Goal: Task Accomplishment & Management: Complete application form

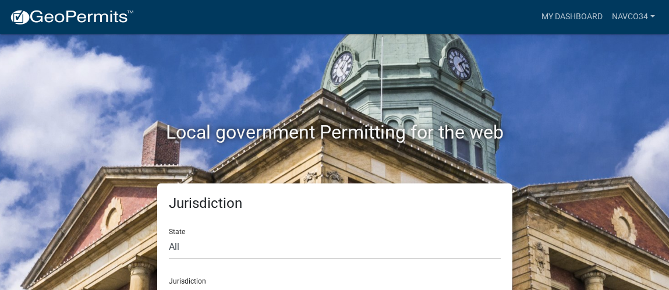
scroll to position [32, 0]
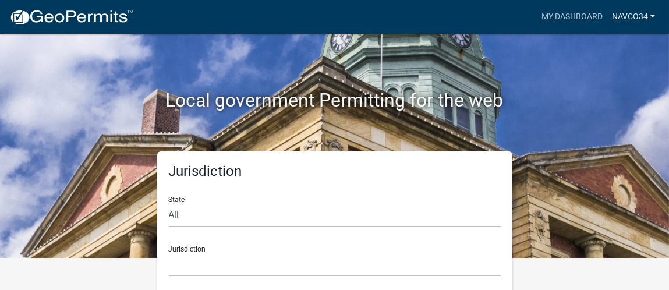
click at [627, 15] on link "navco34" at bounding box center [633, 17] width 52 height 22
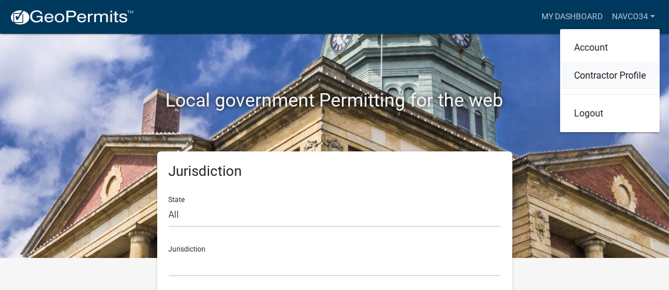
click at [601, 87] on link "Contractor Profile" at bounding box center [610, 76] width 100 height 28
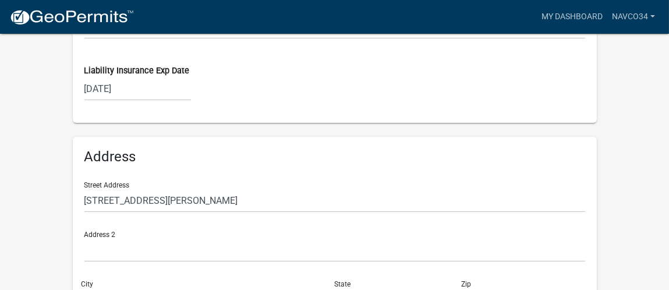
scroll to position [753, 0]
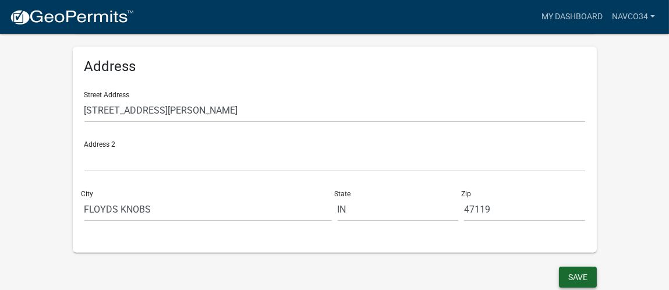
click at [573, 279] on button "Save" at bounding box center [578, 277] width 38 height 21
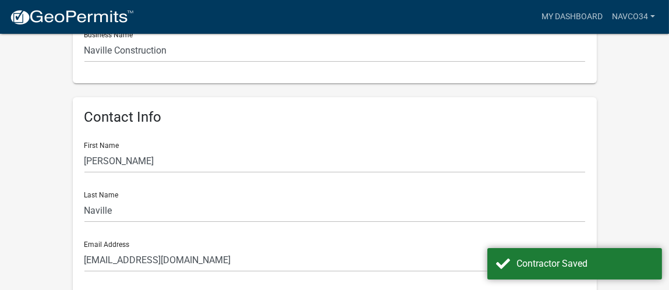
scroll to position [0, 0]
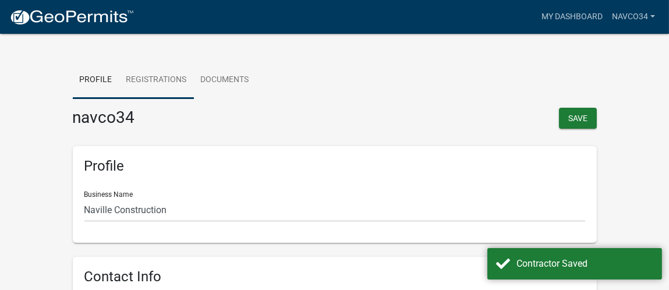
click at [166, 76] on link "Registrations" at bounding box center [156, 80] width 75 height 37
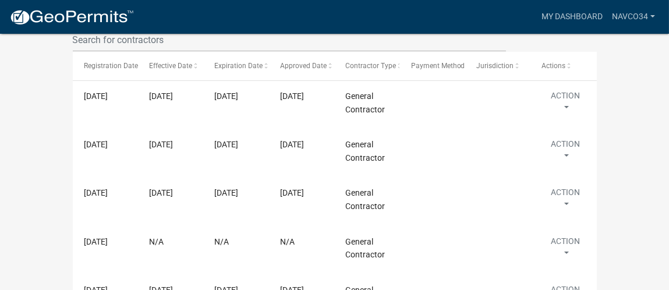
scroll to position [209, 0]
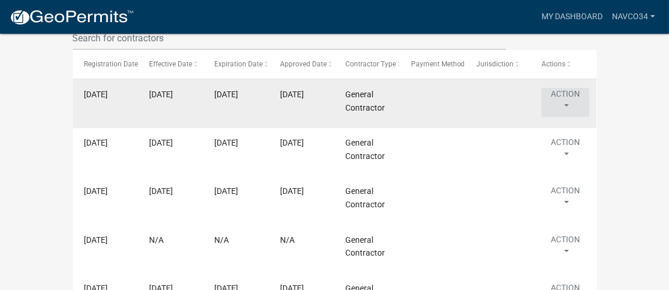
click at [565, 104] on button "Action" at bounding box center [566, 102] width 48 height 29
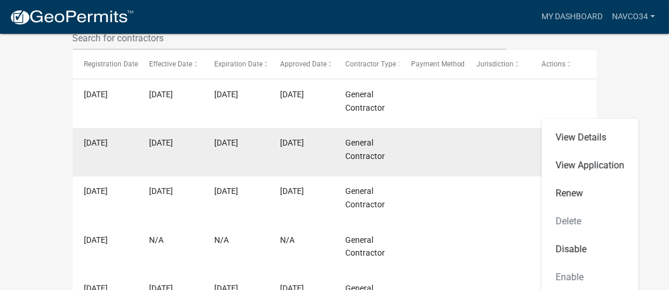
click at [522, 153] on datatable-body-cell at bounding box center [497, 152] width 65 height 48
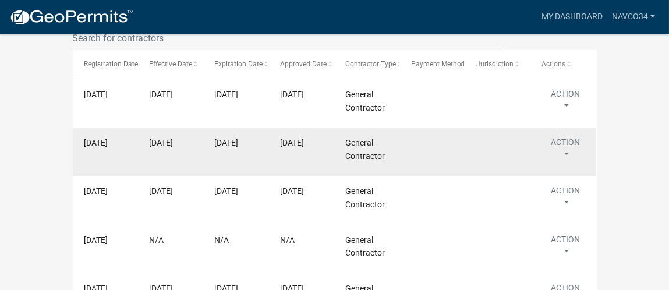
click at [560, 147] on button "Action" at bounding box center [566, 150] width 48 height 29
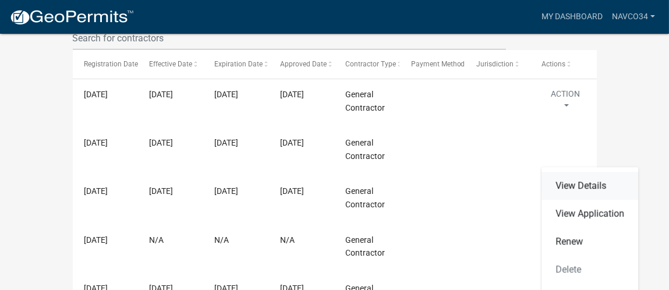
click at [560, 188] on link "View Details" at bounding box center [590, 186] width 97 height 28
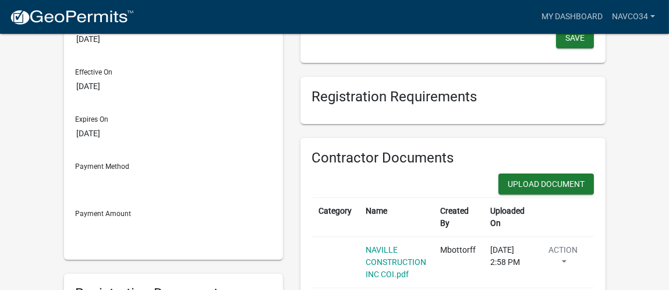
scroll to position [19, 0]
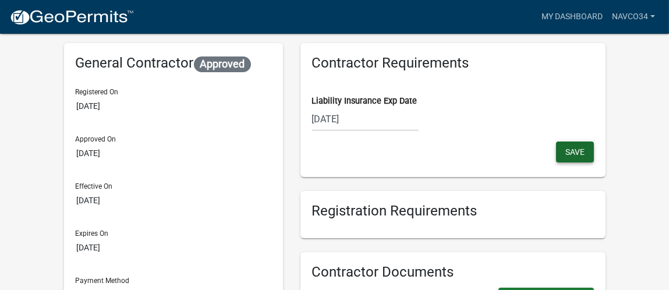
click at [571, 150] on span "Save" at bounding box center [574, 151] width 19 height 9
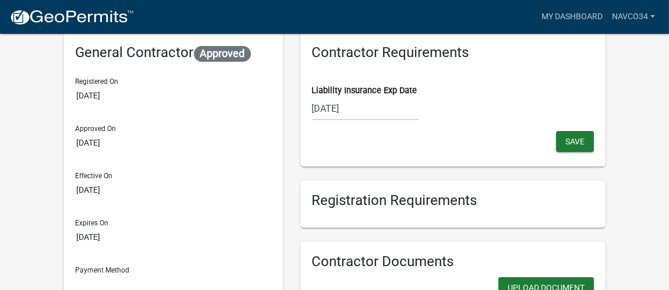
scroll to position [0, 0]
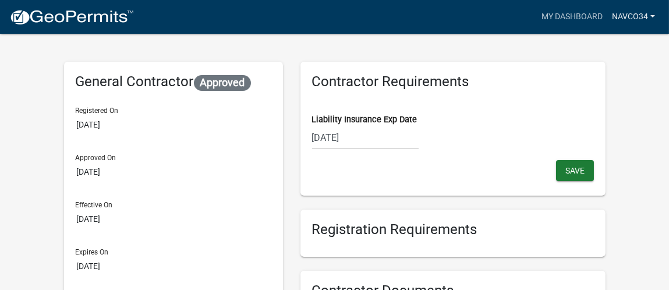
click at [635, 13] on link "navco34" at bounding box center [633, 17] width 52 height 22
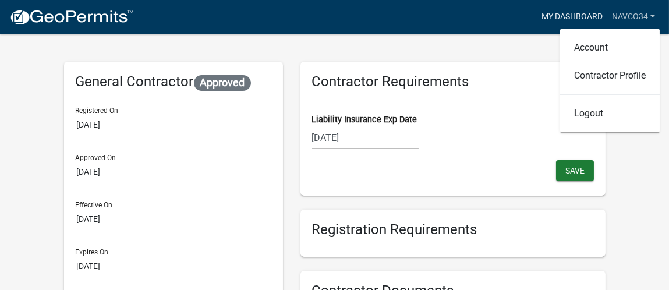
click at [569, 22] on link "My Dashboard" at bounding box center [572, 17] width 70 height 22
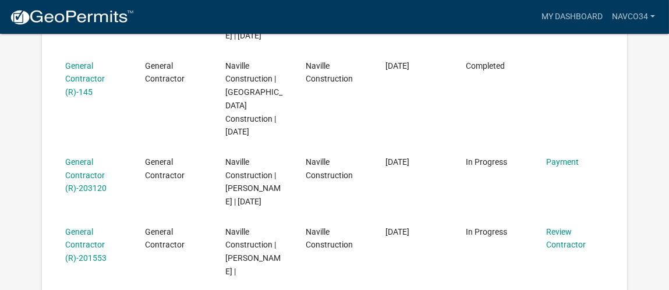
scroll to position [312, 0]
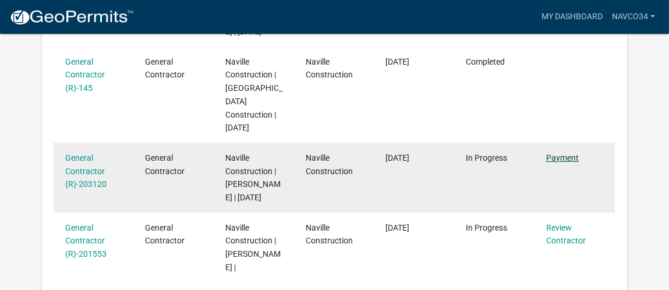
click at [557, 153] on link "Payment" at bounding box center [562, 157] width 33 height 9
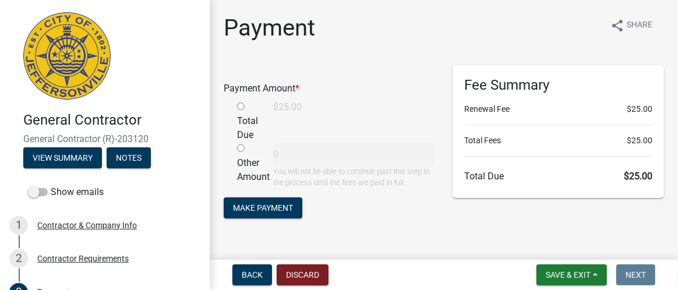
scroll to position [22, 0]
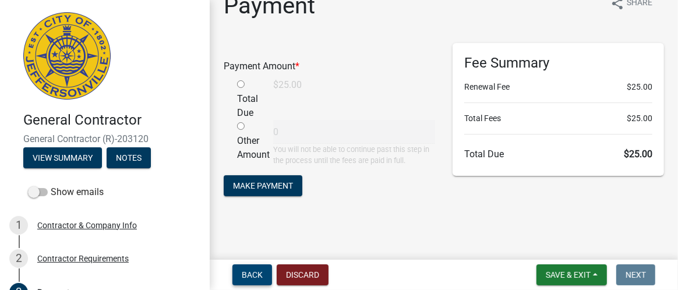
click at [250, 268] on button "Back" at bounding box center [252, 274] width 40 height 21
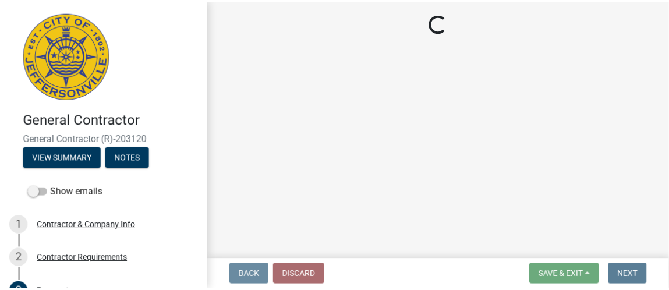
scroll to position [0, 0]
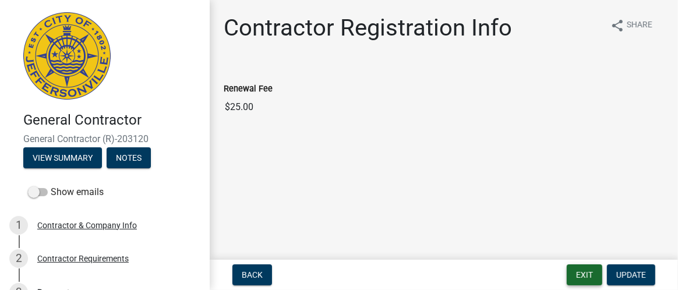
click at [568, 279] on button "Exit" at bounding box center [585, 274] width 36 height 21
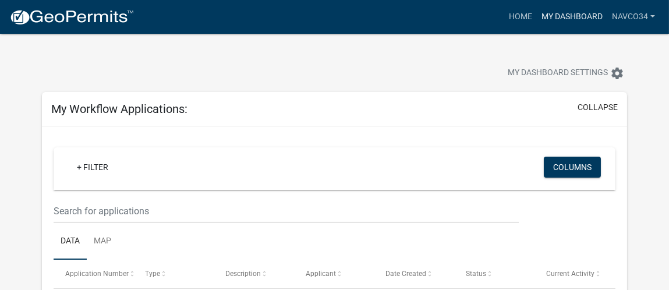
click at [557, 25] on link "My Dashboard" at bounding box center [572, 17] width 70 height 22
click at [518, 12] on link "Home" at bounding box center [520, 17] width 33 height 22
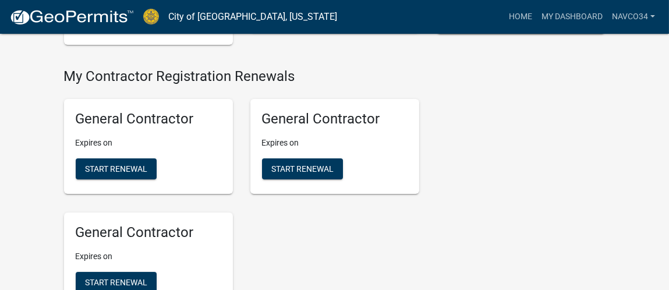
scroll to position [245, 0]
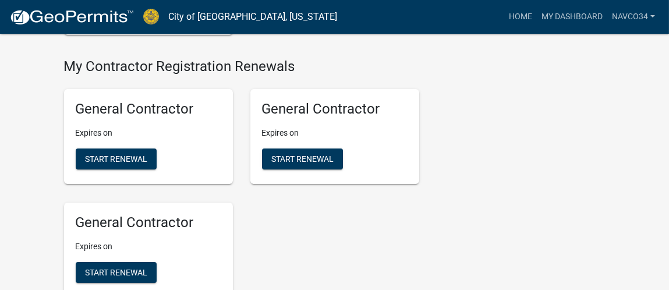
click at [129, 170] on div "General Contractor Expires on Start Renewal" at bounding box center [148, 136] width 169 height 95
click at [125, 164] on button "Start Renewal" at bounding box center [116, 158] width 81 height 21
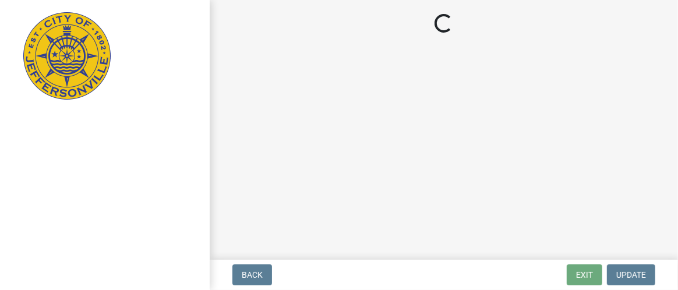
select select "IN"
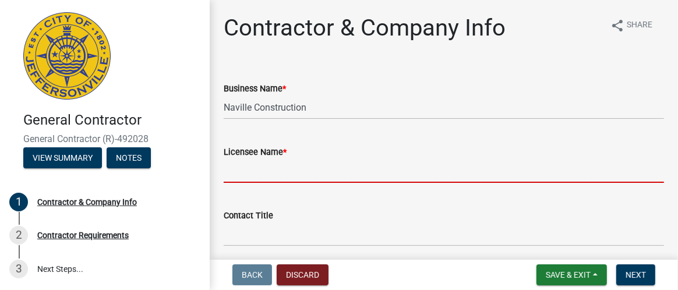
click at [289, 173] on input "Licensee Name *" at bounding box center [444, 171] width 440 height 24
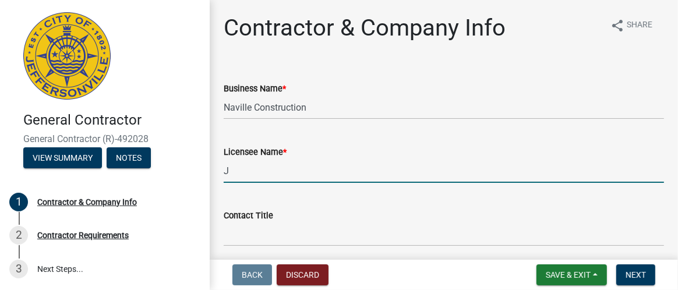
type input "[PERSON_NAME]"
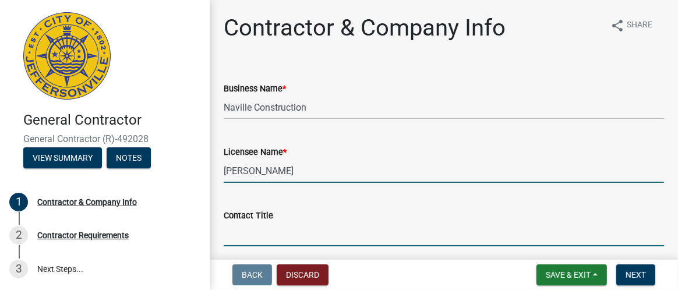
click at [302, 232] on input "Contact Title" at bounding box center [444, 234] width 440 height 24
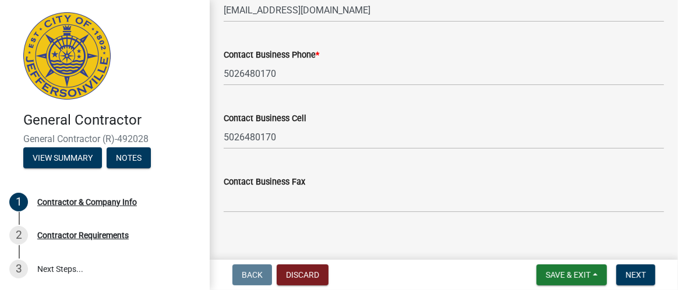
scroll to position [822, 0]
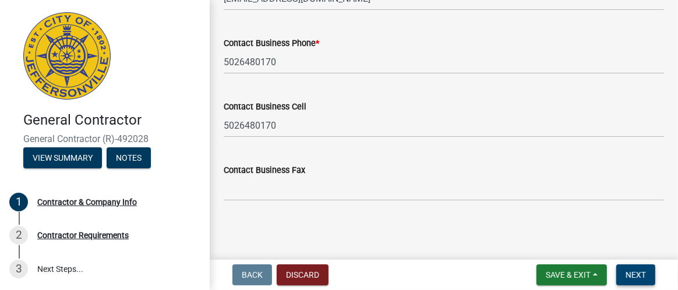
click at [643, 275] on span "Next" at bounding box center [635, 274] width 20 height 9
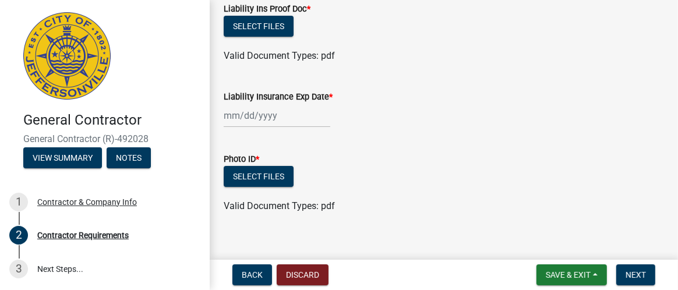
scroll to position [91, 0]
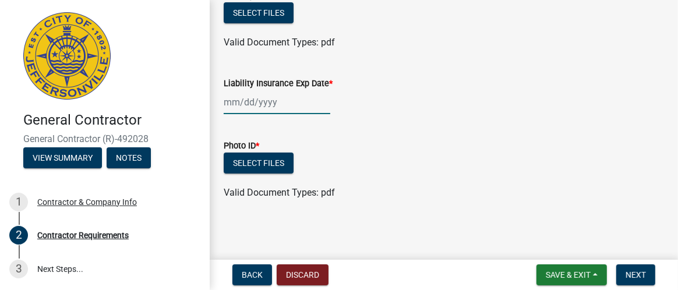
click at [274, 90] on div at bounding box center [277, 102] width 107 height 24
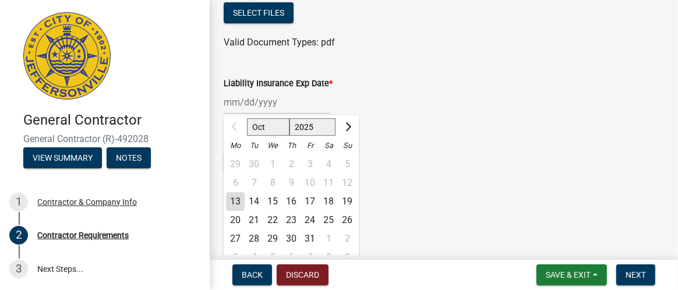
click at [273, 122] on select "Oct Nov Dec" at bounding box center [268, 126] width 43 height 17
click at [272, 128] on select "Oct Nov Dec" at bounding box center [268, 126] width 43 height 17
click at [321, 123] on select "2025 2026 2027 2028 2029 2030 2031 2032 2033 2034 2035 2036 2037 2038 2039 2040…" at bounding box center [312, 126] width 47 height 17
select select "2026"
click at [289, 118] on select "2025 2026 2027 2028 2029 2030 2031 2032 2033 2034 2035 2036 2037 2038 2039 2040…" at bounding box center [312, 126] width 47 height 17
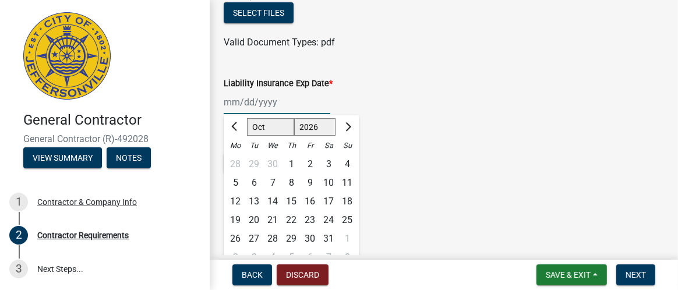
click at [265, 132] on select "Jan Feb Mar Apr May Jun [DATE] Aug Sep Oct Nov Dec" at bounding box center [270, 126] width 47 height 17
click at [247, 118] on select "Jan Feb Mar Apr May Jun [DATE] Aug Sep Oct Nov Dec" at bounding box center [270, 126] width 47 height 17
click at [262, 65] on div "Liability Insurance Exp Date * Jan Feb Mar Apr May Jun [DATE] Aug Sep Oct Nov […" at bounding box center [444, 87] width 440 height 54
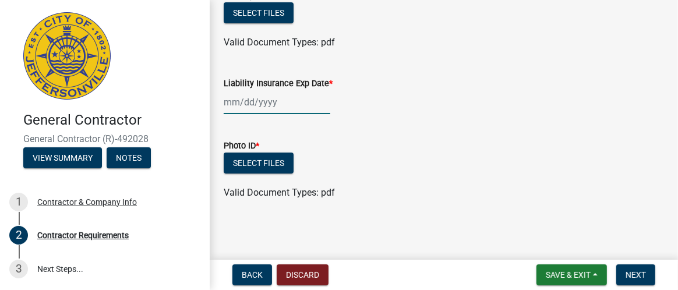
click at [248, 98] on div at bounding box center [277, 102] width 107 height 24
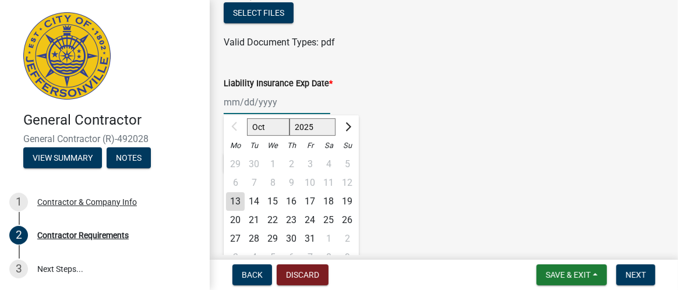
click at [245, 102] on input "Liability Insurance Exp Date *" at bounding box center [277, 102] width 107 height 24
click at [233, 100] on input "09302026" at bounding box center [277, 102] width 107 height 24
type input "[DATE]"
click at [347, 128] on span "Next month" at bounding box center [346, 126] width 9 height 9
select select "11"
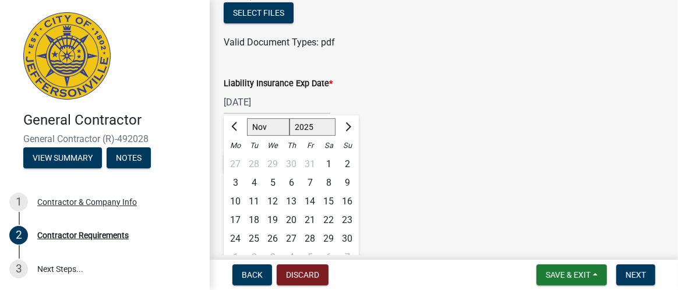
click at [316, 130] on select "2025 2026 2027 2028 2029 2030 2031 2032 2033 2034 2035 2036 2037 2038 2039 2040…" at bounding box center [312, 126] width 47 height 17
select select "2026"
click at [289, 118] on select "2025 2026 2027 2028 2029 2030 2031 2032 2033 2034 2035 2036 2037 2038 2039 2040…" at bounding box center [312, 126] width 47 height 17
click at [264, 128] on select "Jan Feb Mar Apr May Jun [DATE] Aug Sep Oct Nov Dec" at bounding box center [270, 126] width 47 height 17
select select "9"
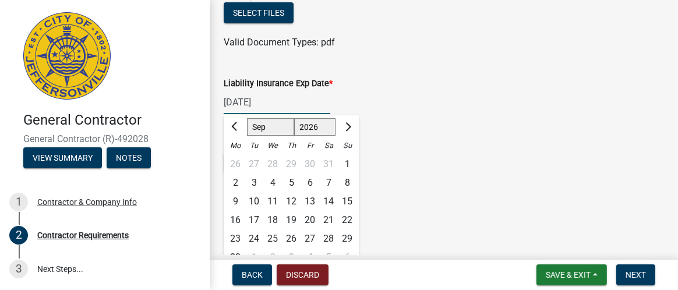
click at [247, 118] on select "Jan Feb Mar Apr May Jun [DATE] Aug Sep Oct Nov Dec" at bounding box center [270, 126] width 47 height 17
click at [270, 234] on div "30" at bounding box center [272, 238] width 19 height 19
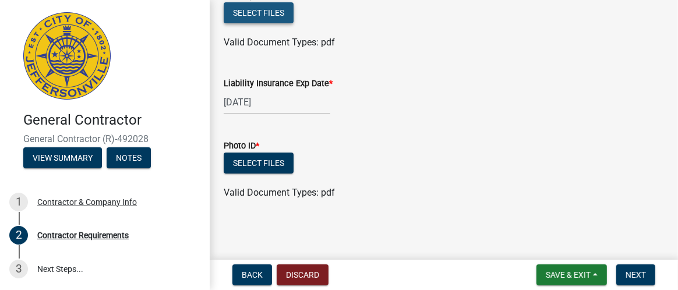
click at [244, 13] on button "Select files" at bounding box center [259, 12] width 70 height 21
click at [252, 9] on button "Select files" at bounding box center [259, 12] width 70 height 21
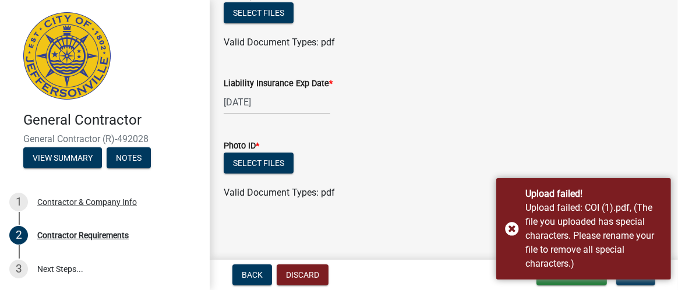
click at [445, 222] on main "Contractor Requirements share Share Liability Ins Proof Doc * Select files Vali…" at bounding box center [444, 127] width 468 height 255
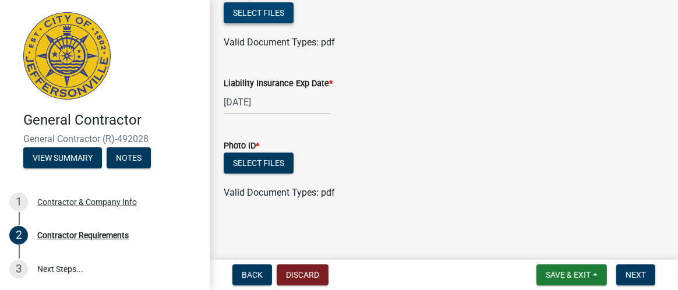
click at [244, 20] on button "Select files" at bounding box center [259, 12] width 70 height 21
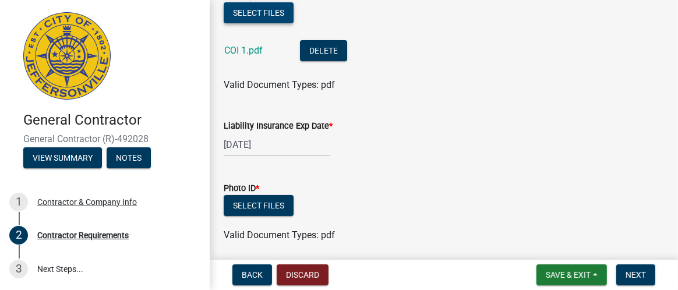
scroll to position [133, 0]
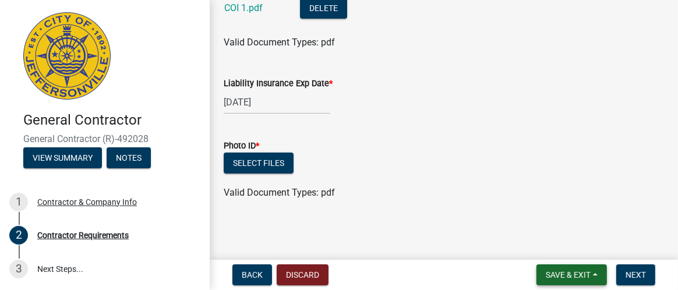
click at [563, 275] on span "Save & Exit" at bounding box center [568, 274] width 45 height 9
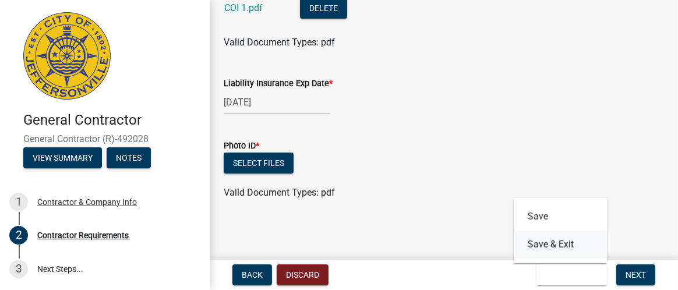
click at [547, 243] on button "Save & Exit" at bounding box center [560, 245] width 93 height 28
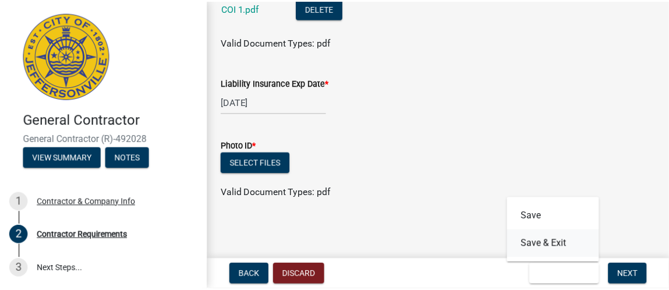
scroll to position [0, 0]
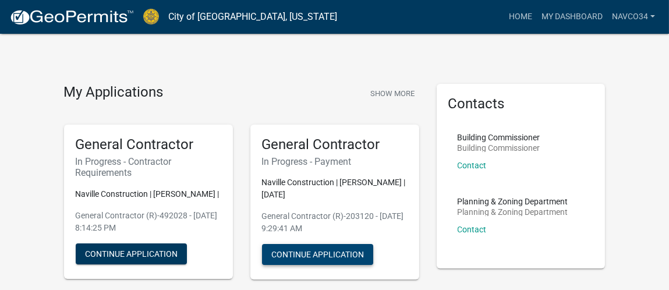
click at [302, 247] on button "Continue Application" at bounding box center [317, 254] width 111 height 21
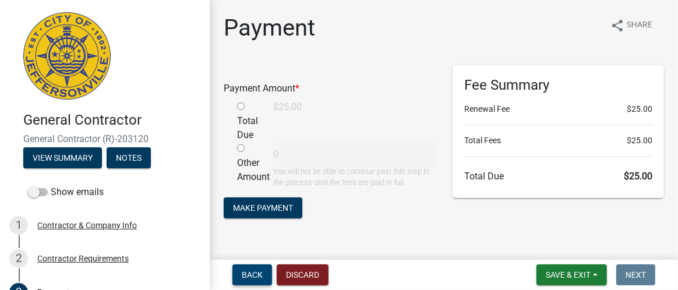
click at [244, 274] on span "Back" at bounding box center [252, 274] width 21 height 9
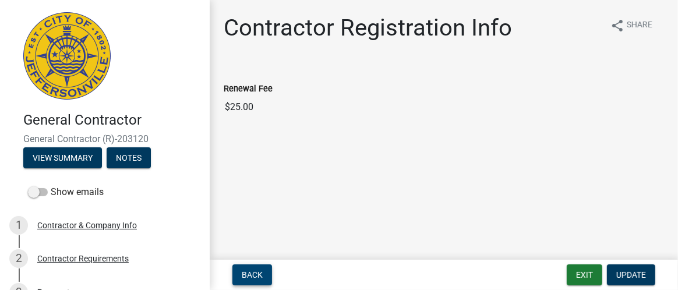
click at [244, 274] on span "Back" at bounding box center [252, 274] width 21 height 9
click at [244, 277] on span "Back" at bounding box center [252, 274] width 21 height 9
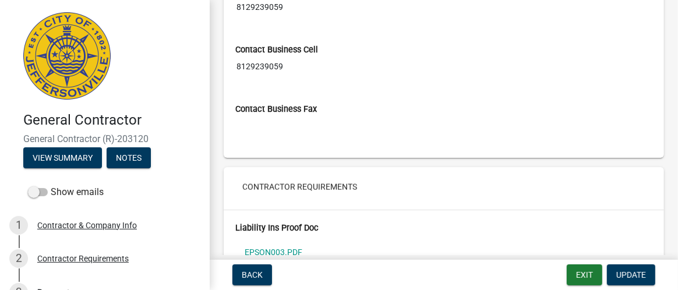
scroll to position [1082, 0]
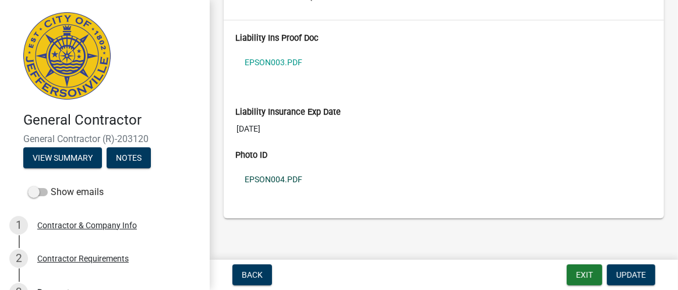
click at [267, 169] on link "EPSON004.PDF" at bounding box center [443, 179] width 417 height 27
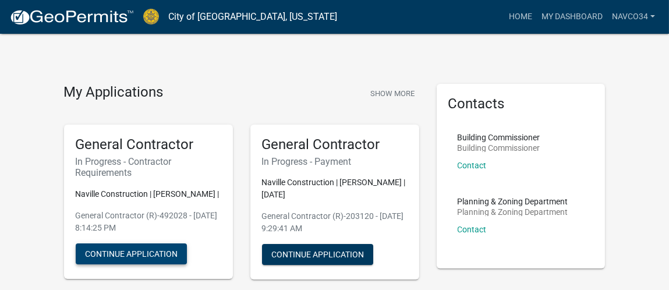
click at [141, 252] on button "Continue Application" at bounding box center [131, 253] width 111 height 21
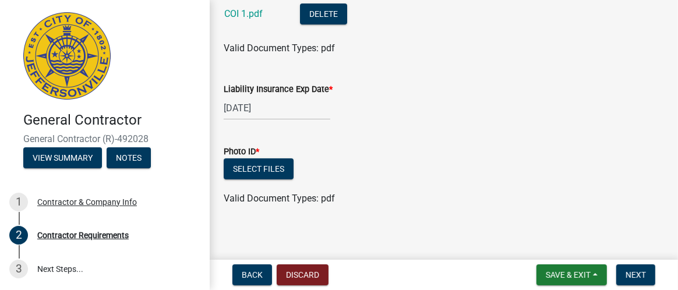
scroll to position [133, 0]
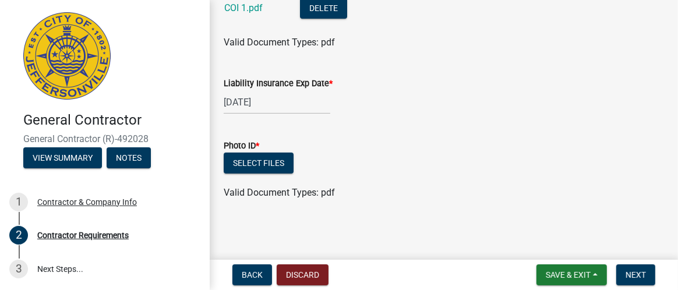
click at [282, 176] on ul at bounding box center [444, 180] width 440 height 9
click at [270, 160] on button "Select files" at bounding box center [259, 163] width 70 height 21
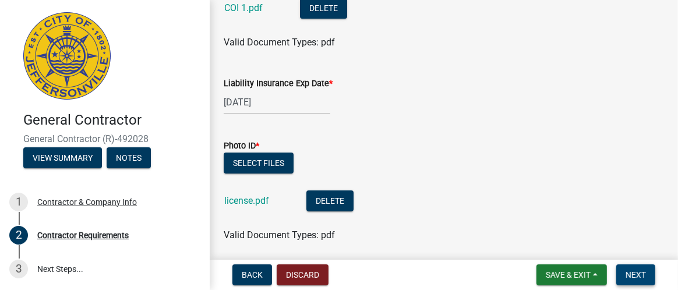
click at [641, 277] on span "Next" at bounding box center [635, 274] width 20 height 9
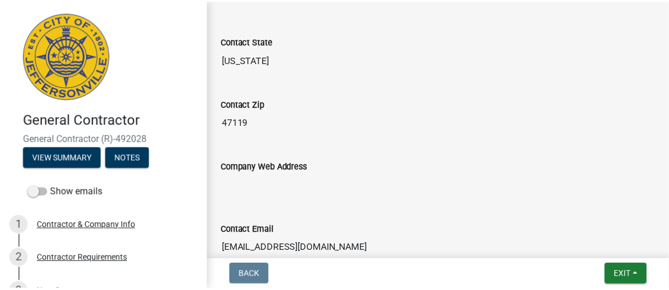
scroll to position [879, 0]
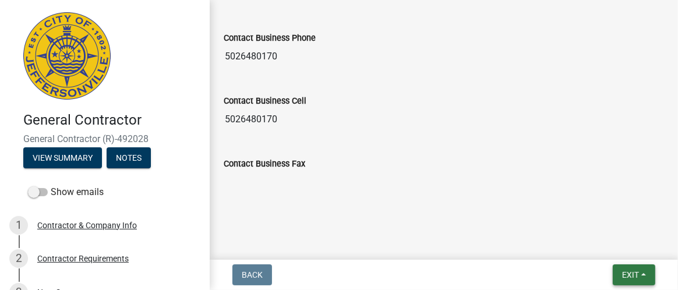
click at [629, 275] on span "Exit" at bounding box center [630, 274] width 17 height 9
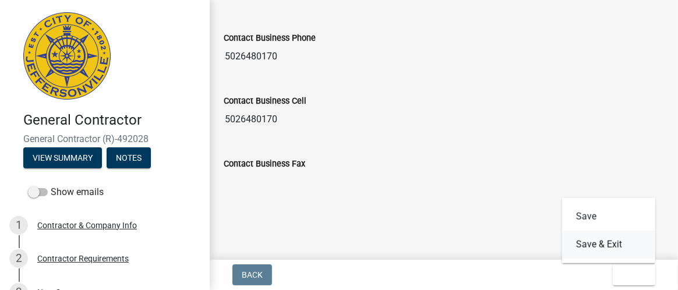
click at [599, 247] on button "Save & Exit" at bounding box center [608, 245] width 93 height 28
